Goal: Navigation & Orientation: Find specific page/section

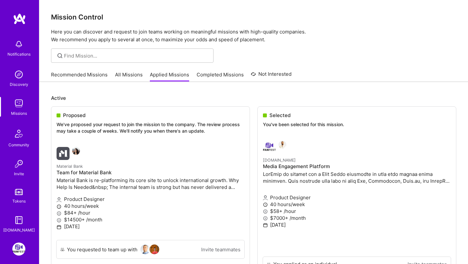
click at [71, 74] on link "Recommended Missions" at bounding box center [79, 76] width 57 height 11
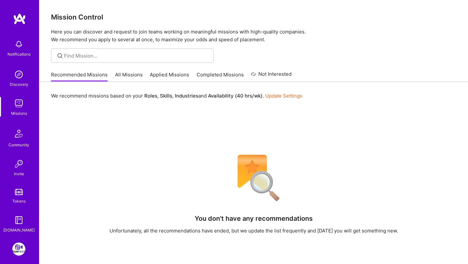
click at [138, 75] on link "All Missions" at bounding box center [129, 76] width 28 height 11
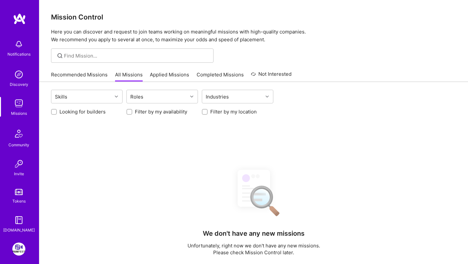
click at [169, 73] on link "Applied Missions" at bounding box center [169, 76] width 39 height 11
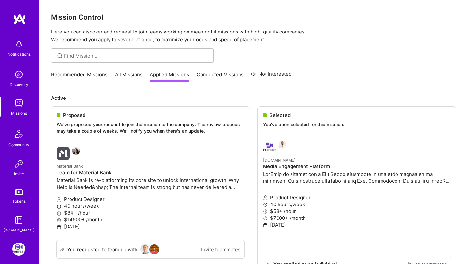
scroll to position [27, 0]
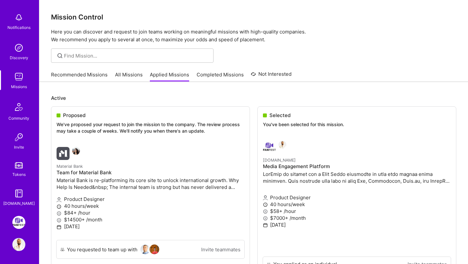
click at [81, 71] on link "Recommended Missions" at bounding box center [79, 76] width 57 height 11
